Goal: Entertainment & Leisure: Consume media (video, audio)

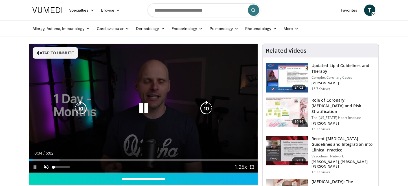
click at [45, 163] on div "10 seconds Tap to unmute" at bounding box center [143, 108] width 229 height 129
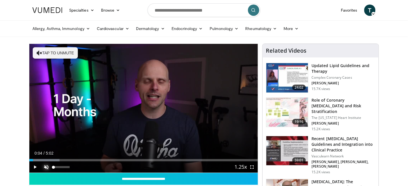
click at [45, 163] on span "Video Player" at bounding box center [46, 166] width 11 height 11
click at [36, 166] on span "Video Player" at bounding box center [34, 166] width 11 height 11
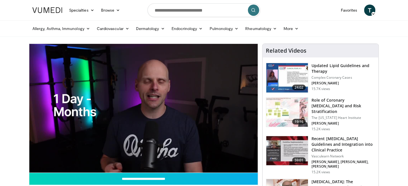
click at [171, 137] on div "10 seconds Tap to unmute" at bounding box center [143, 108] width 229 height 129
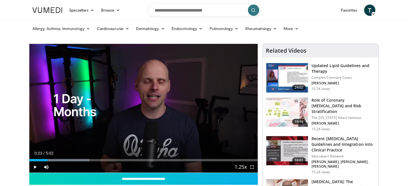
click at [151, 119] on div "10 seconds Tap to unmute" at bounding box center [143, 108] width 229 height 129
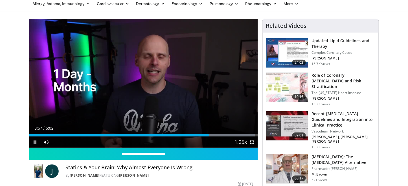
scroll to position [38, 0]
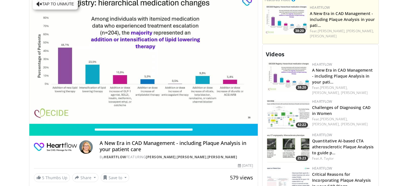
scroll to position [251, 0]
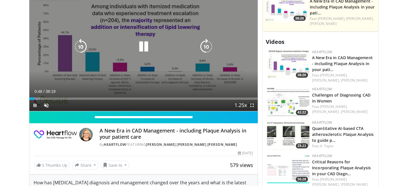
click at [149, 61] on div "10 seconds Tap to unmute" at bounding box center [143, 46] width 229 height 129
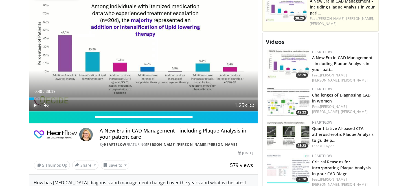
click at [37, 105] on span "Video Player" at bounding box center [34, 105] width 11 height 11
click at [48, 105] on span "Video Player" at bounding box center [46, 105] width 11 height 11
